Goal: Information Seeking & Learning: Learn about a topic

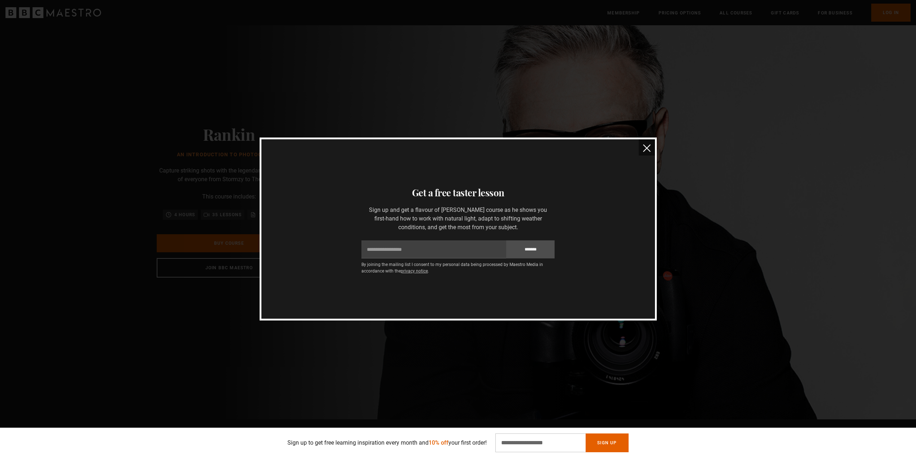
scroll to position [36, 0]
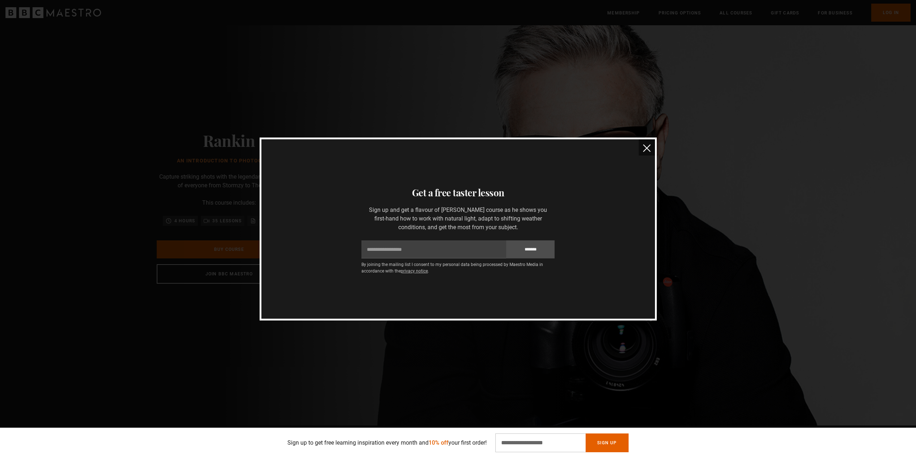
click at [649, 149] on img "close" at bounding box center [647, 148] width 8 height 8
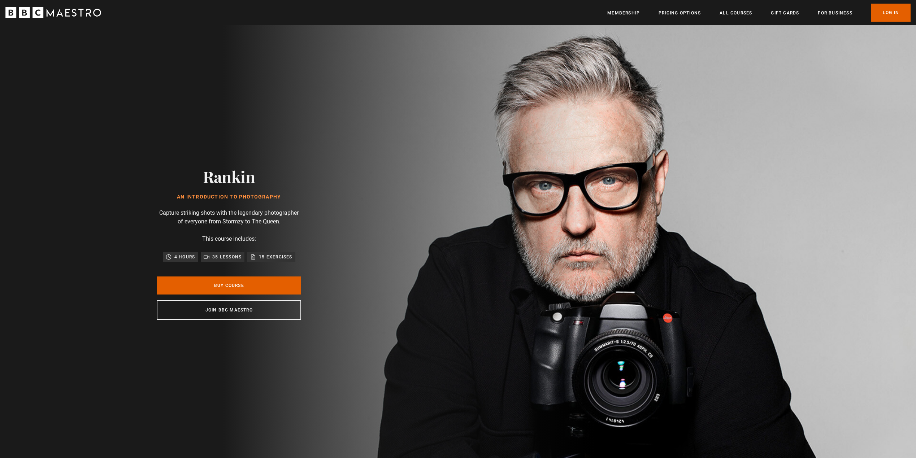
click at [623, 11] on link "Membership" at bounding box center [623, 12] width 33 height 7
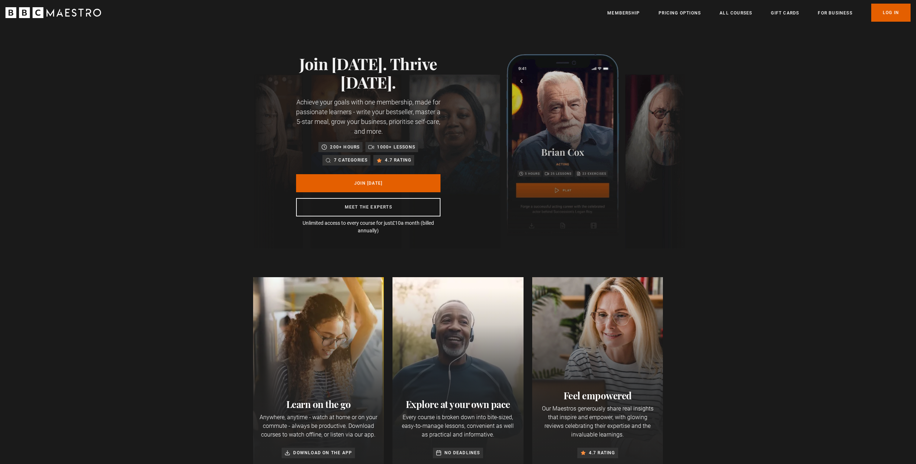
click at [674, 10] on link "Pricing Options" at bounding box center [680, 12] width 42 height 7
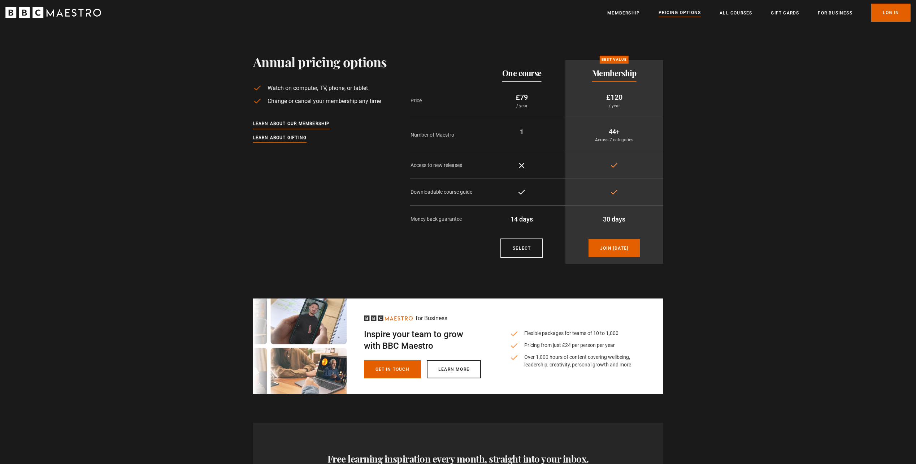
drag, startPoint x: 602, startPoint y: 217, endPoint x: 627, endPoint y: 217, distance: 24.9
click at [626, 218] on p "30 days" at bounding box center [614, 219] width 86 height 10
click at [726, 128] on section "Annual pricing options Watch on computer, TV, phone, or tablet Change or cancel…" at bounding box center [458, 147] width 916 height 244
drag, startPoint x: 608, startPoint y: 130, endPoint x: 638, endPoint y: 143, distance: 32.3
click at [638, 143] on td "44+ Across 7 categories" at bounding box center [615, 135] width 98 height 34
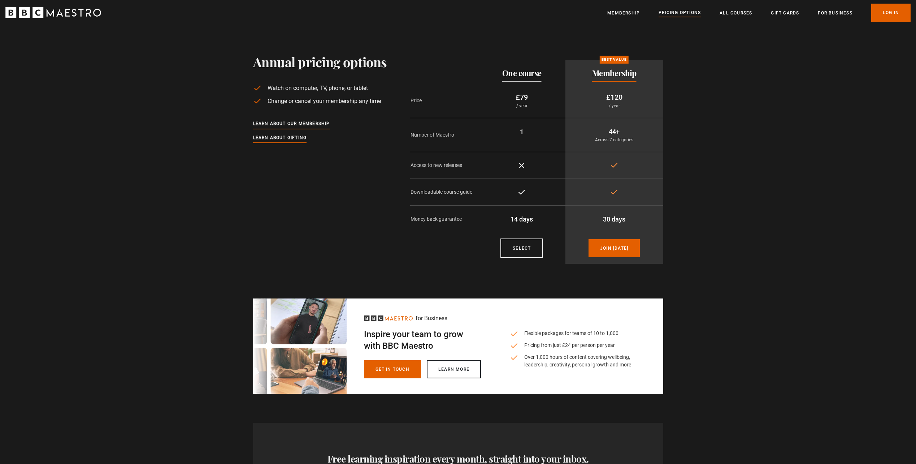
drag, startPoint x: 638, startPoint y: 143, endPoint x: 709, endPoint y: 150, distance: 71.2
click at [709, 150] on section "Annual pricing options Watch on computer, TV, phone, or tablet Change or cancel…" at bounding box center [458, 147] width 916 height 244
click at [727, 12] on link "All Courses" at bounding box center [736, 12] width 33 height 7
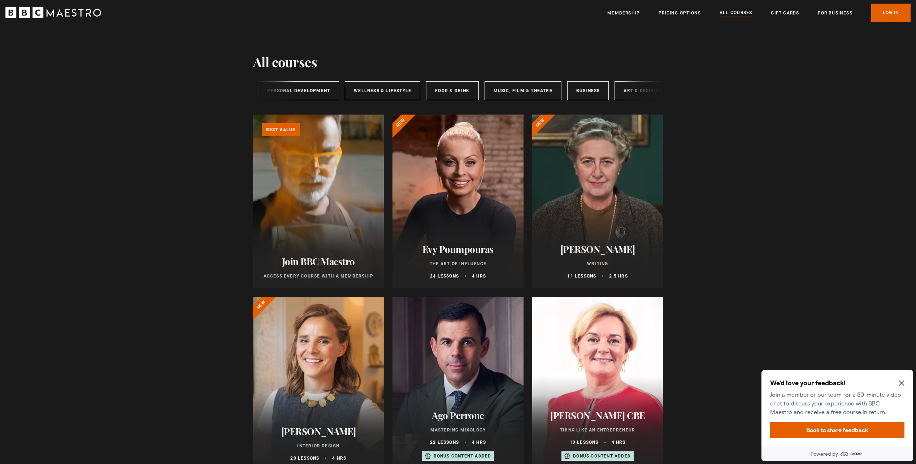
scroll to position [0, 120]
click at [626, 85] on link "Art & Design" at bounding box center [635, 90] width 52 height 19
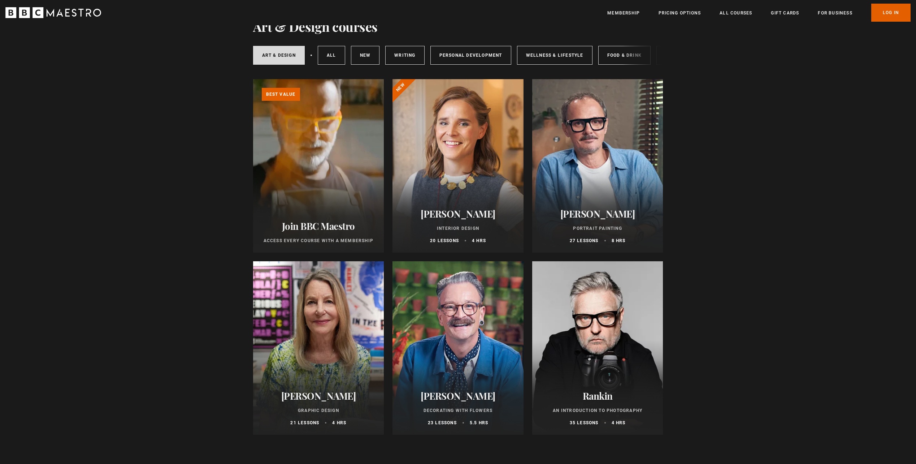
scroll to position [108, 0]
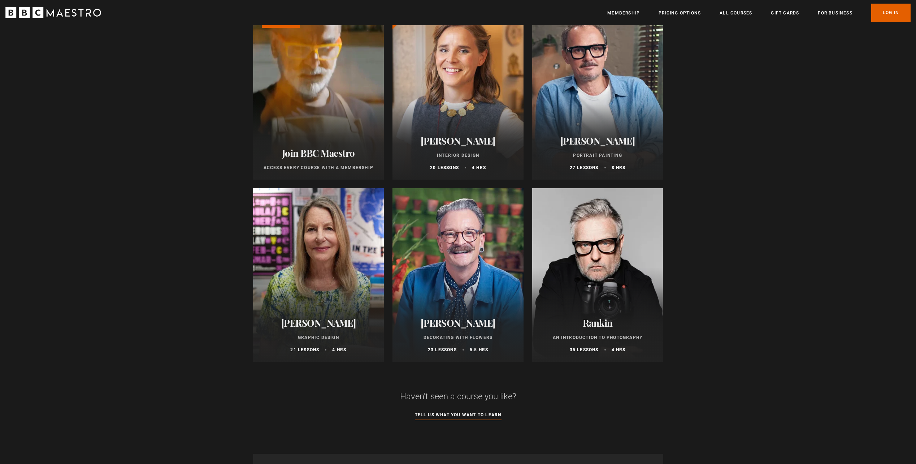
click at [606, 259] on div at bounding box center [597, 274] width 131 height 173
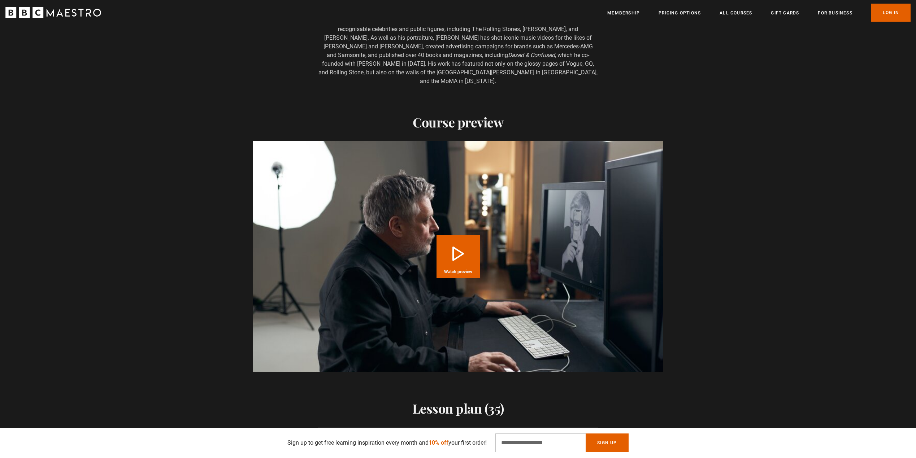
scroll to position [795, 0]
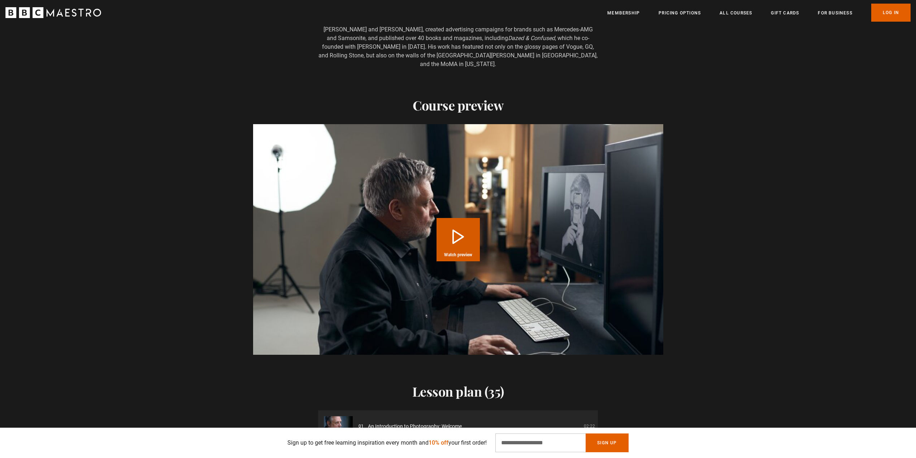
click at [447, 238] on button "Play Course overview for An Introduction to Photography with [PERSON_NAME] Watc…" at bounding box center [458, 239] width 43 height 43
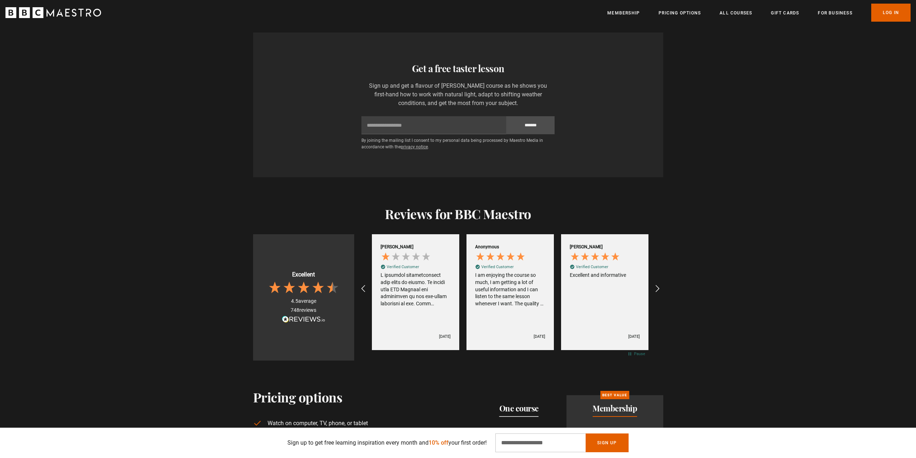
scroll to position [1445, 0]
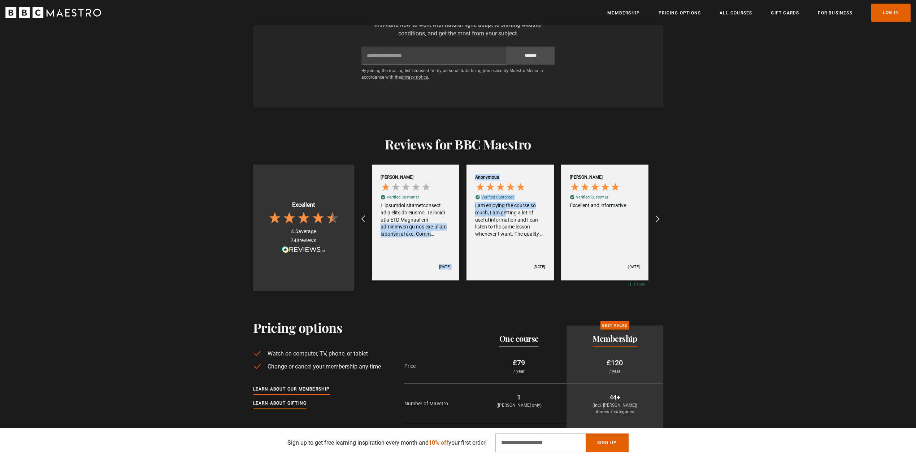
drag, startPoint x: 507, startPoint y: 213, endPoint x: 447, endPoint y: 210, distance: 59.3
click at [447, 210] on div "[PERSON_NAME] Verified Customer I have been following the [PERSON_NAME] course,…" at bounding box center [511, 218] width 284 height 123
click at [659, 217] on icon "REVIEWS.io Carousel Scroll Right" at bounding box center [657, 219] width 9 height 9
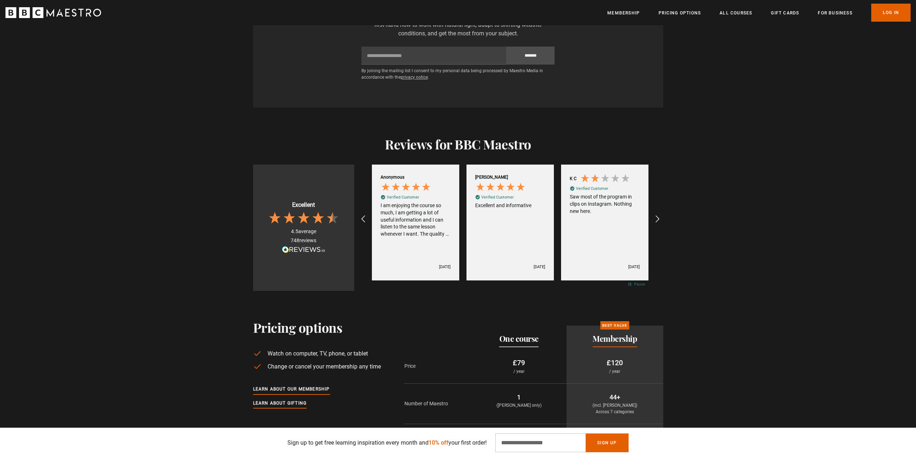
click at [659, 217] on icon "REVIEWS.io Carousel Scroll Right" at bounding box center [657, 219] width 9 height 9
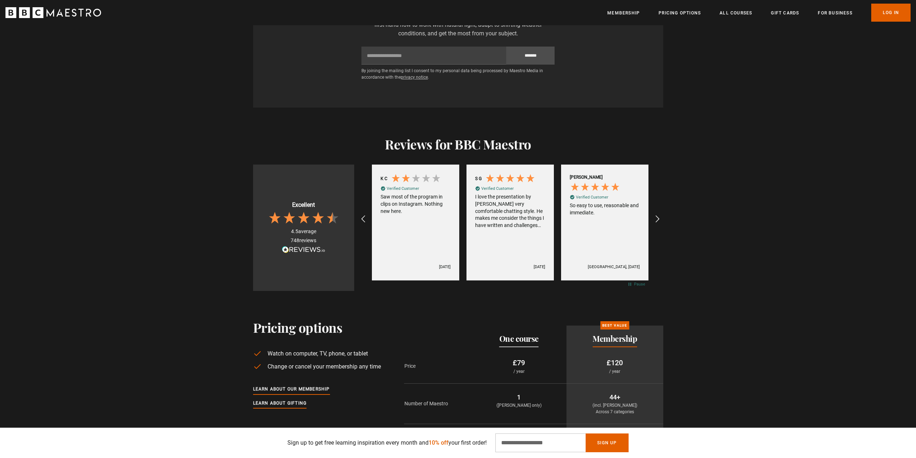
click at [659, 217] on icon "REVIEWS.io Carousel Scroll Right" at bounding box center [657, 219] width 9 height 9
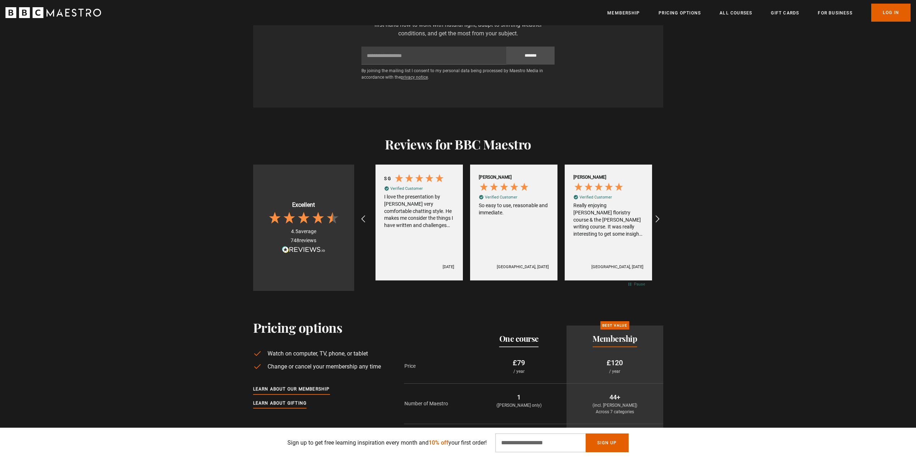
scroll to position [0, 946]
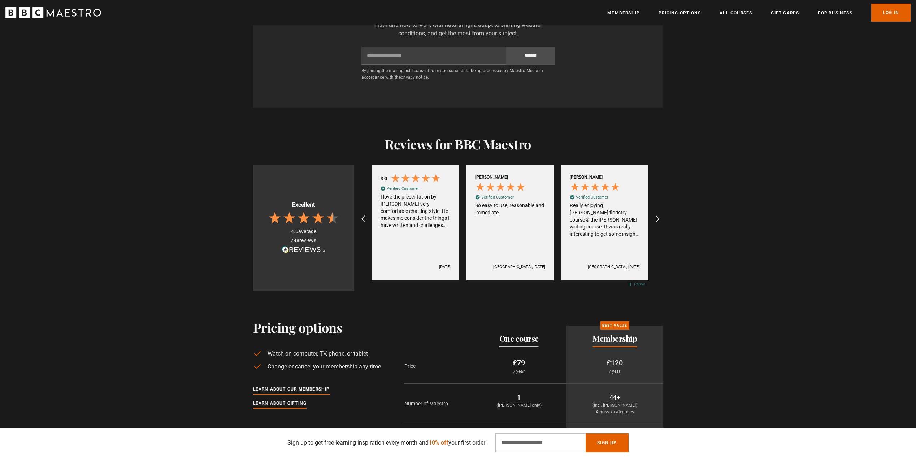
click at [659, 217] on icon "REVIEWS.io Carousel Scroll Right" at bounding box center [657, 219] width 9 height 9
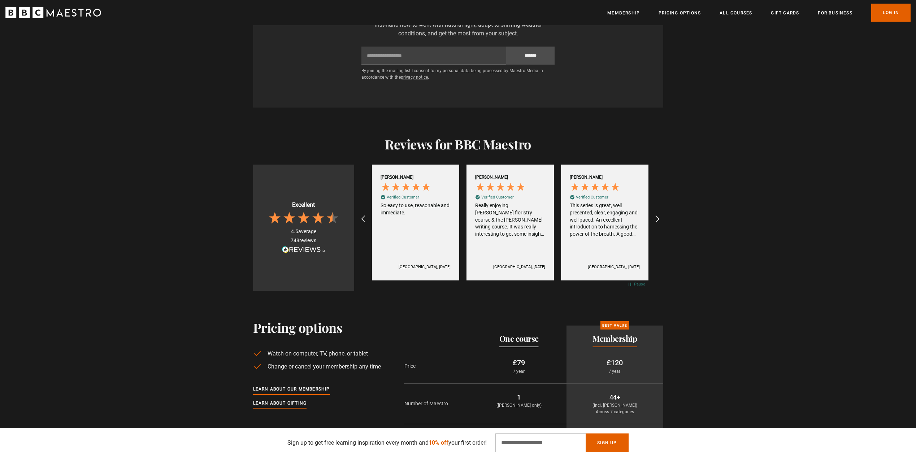
click at [659, 217] on icon "REVIEWS.io Carousel Scroll Right" at bounding box center [657, 219] width 9 height 9
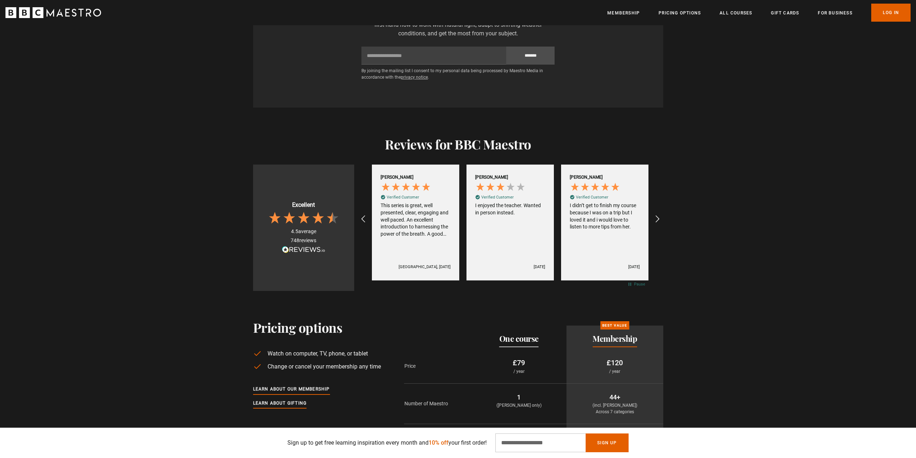
click at [659, 217] on icon "REVIEWS.io Carousel Scroll Right" at bounding box center [657, 219] width 9 height 9
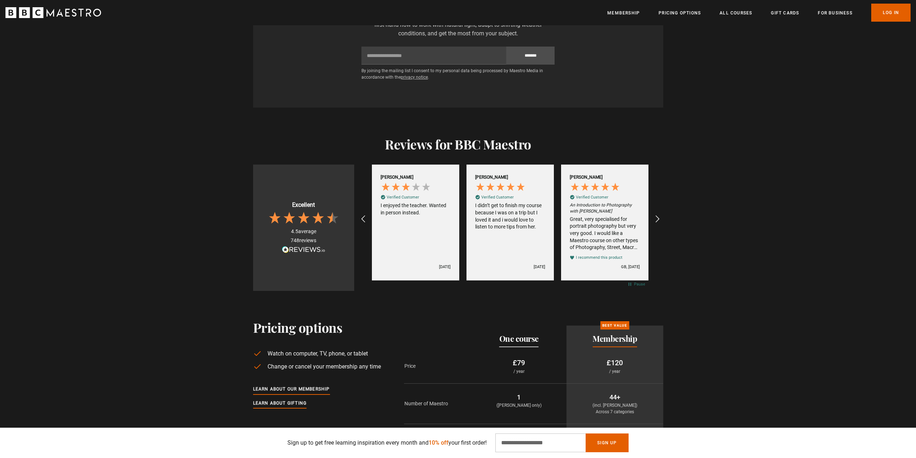
click at [659, 217] on icon "REVIEWS.io Carousel Scroll Right" at bounding box center [657, 219] width 9 height 9
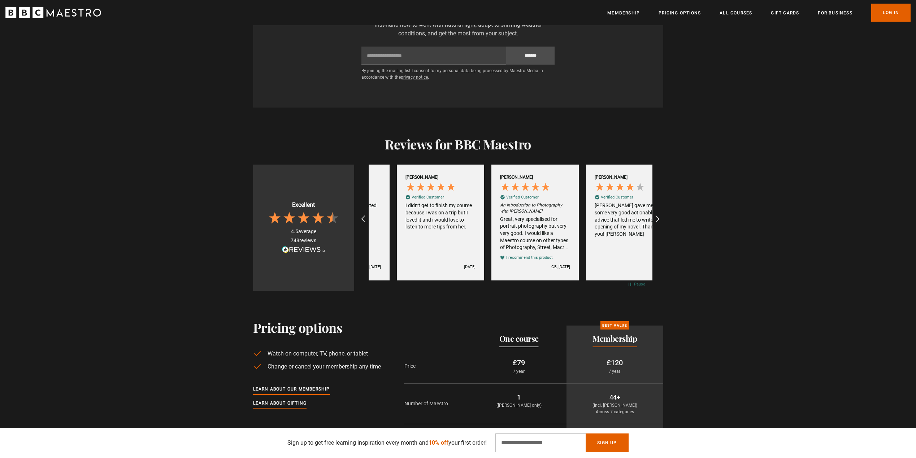
click at [659, 217] on icon "REVIEWS.io Carousel Scroll Right" at bounding box center [657, 219] width 9 height 9
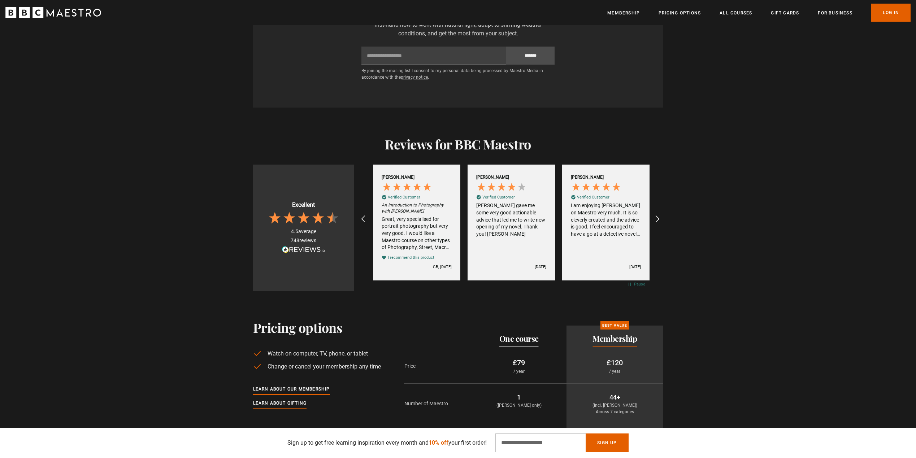
scroll to position [0, 1514]
click at [659, 217] on icon "REVIEWS.io Carousel Scroll Right" at bounding box center [657, 219] width 9 height 9
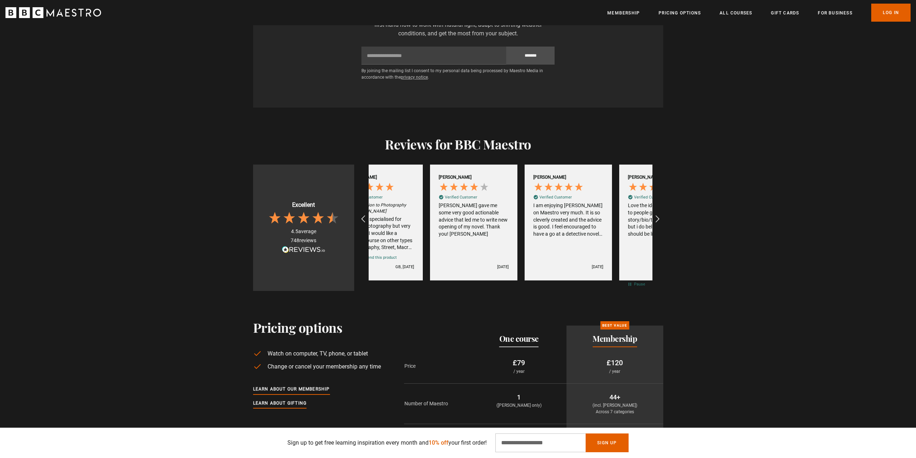
click at [659, 217] on icon "REVIEWS.io Carousel Scroll Right" at bounding box center [657, 219] width 9 height 9
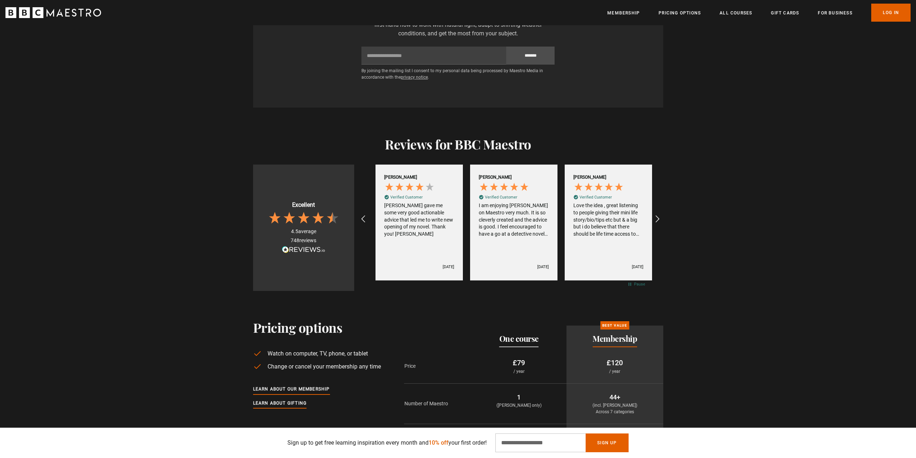
scroll to position [0, 1608]
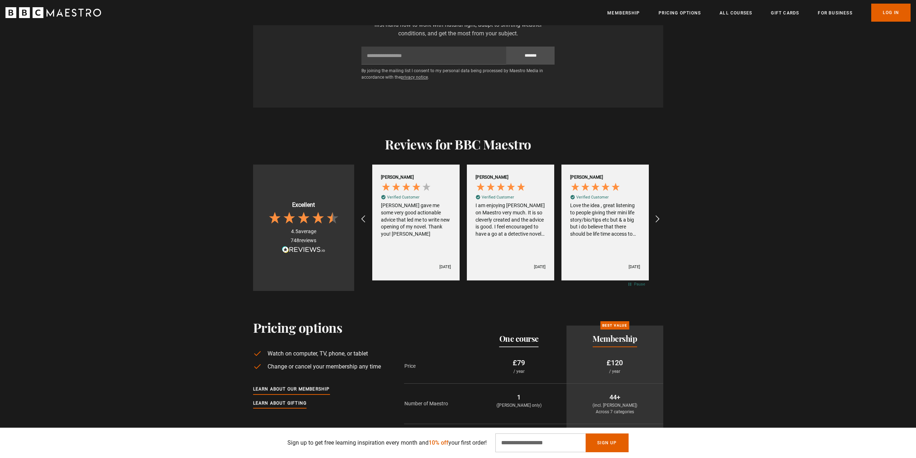
click at [659, 217] on icon "REVIEWS.io Carousel Scroll Right" at bounding box center [657, 219] width 9 height 9
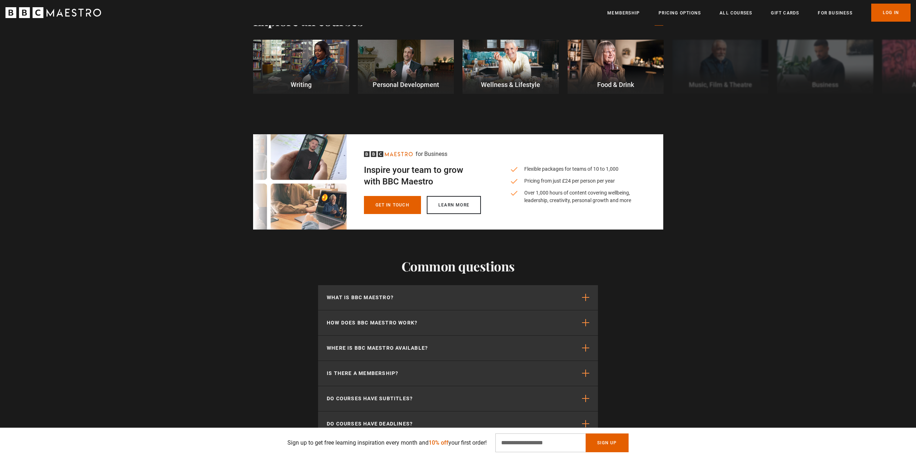
scroll to position [2384, 0]
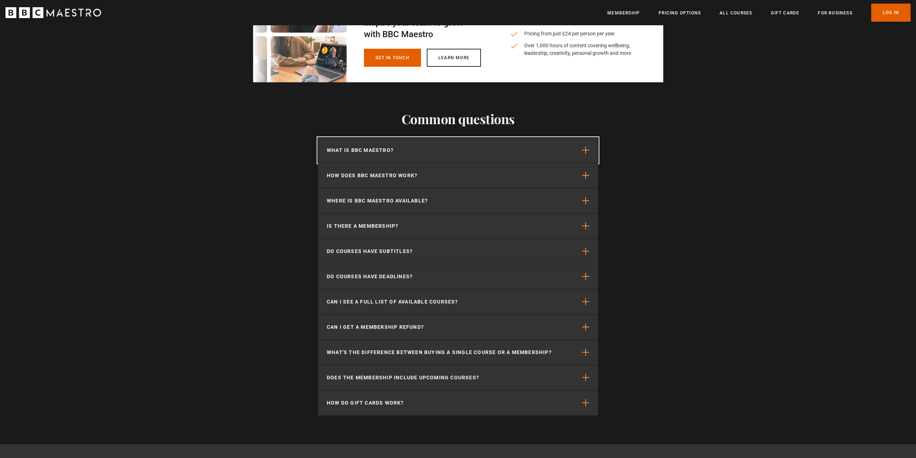
click at [581, 145] on button "What is BBC Maestro?" at bounding box center [458, 150] width 280 height 25
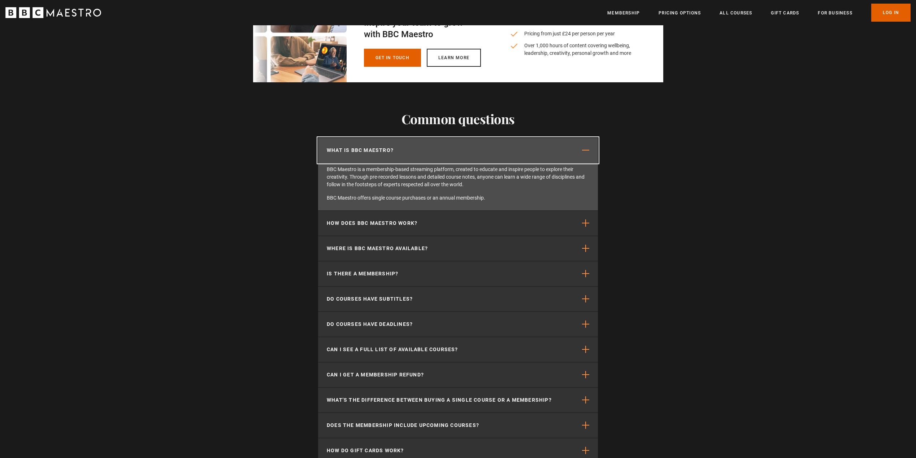
click at [579, 147] on button "What is BBC Maestro?" at bounding box center [458, 150] width 280 height 25
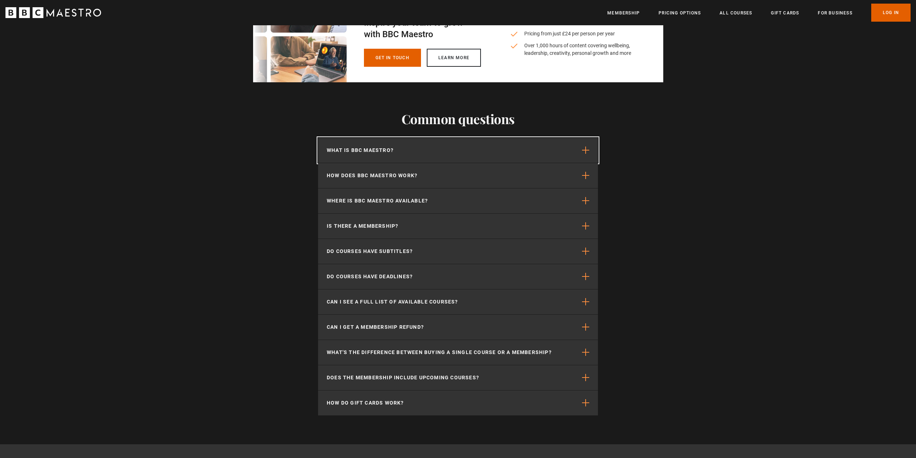
click at [579, 147] on button "What is BBC Maestro?" at bounding box center [458, 150] width 280 height 25
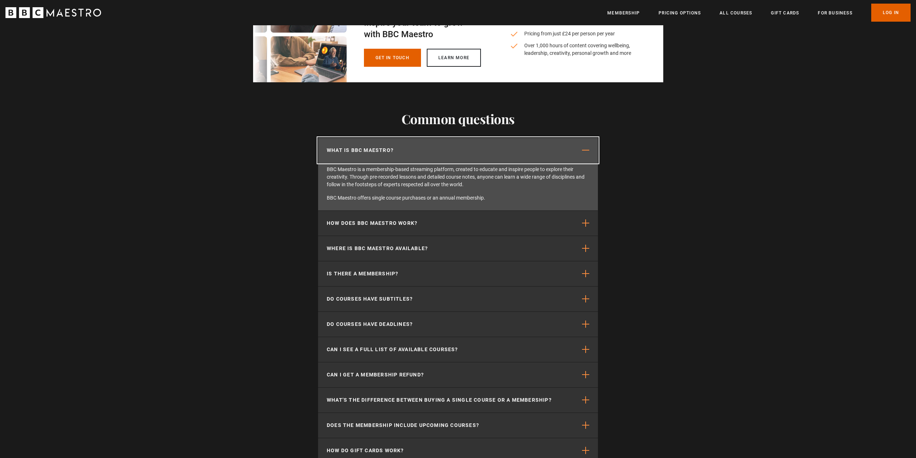
click at [575, 150] on button "What is BBC Maestro?" at bounding box center [458, 150] width 280 height 25
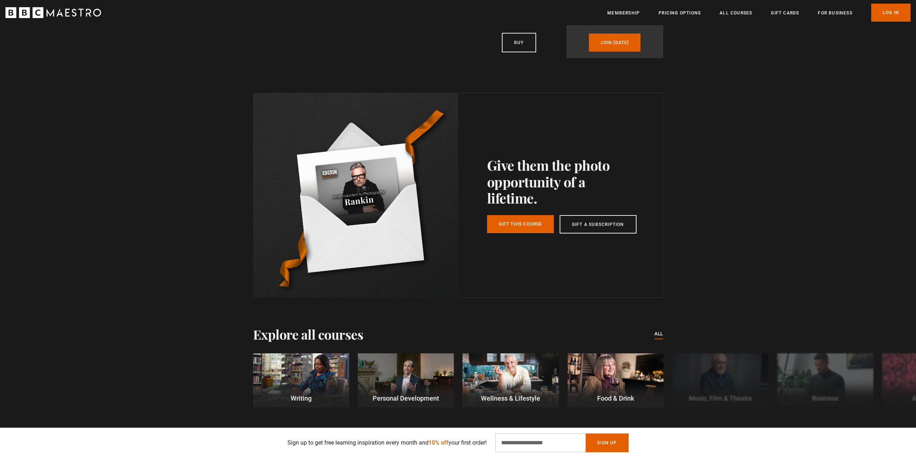
scroll to position [1842, 0]
